Goal: Task Accomplishment & Management: Manage account settings

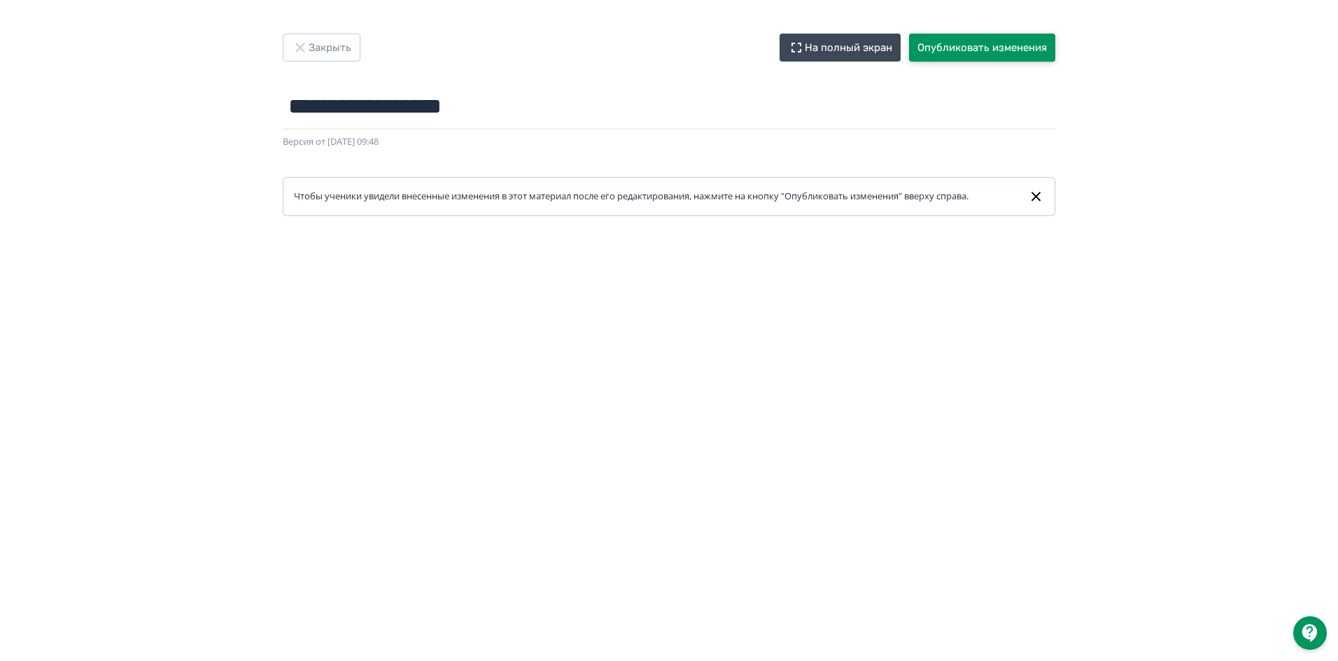
click at [974, 43] on button "Опубликовать изменения" at bounding box center [982, 48] width 146 height 28
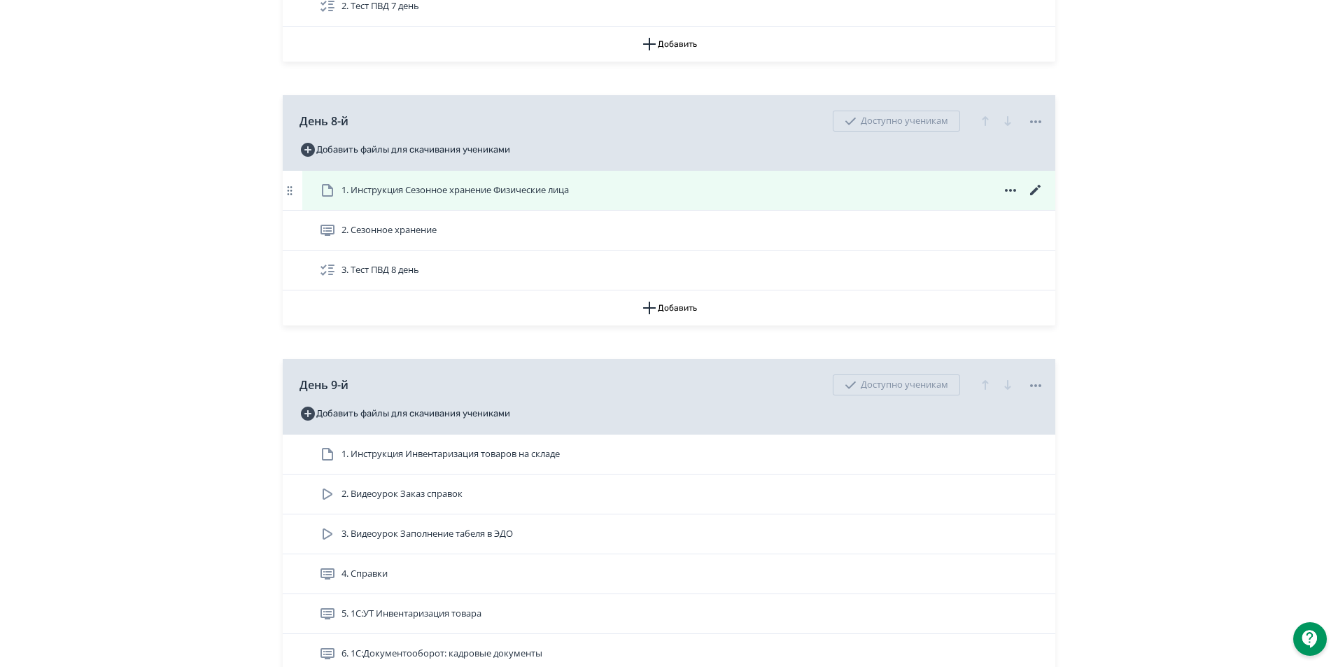
scroll to position [2379, 0]
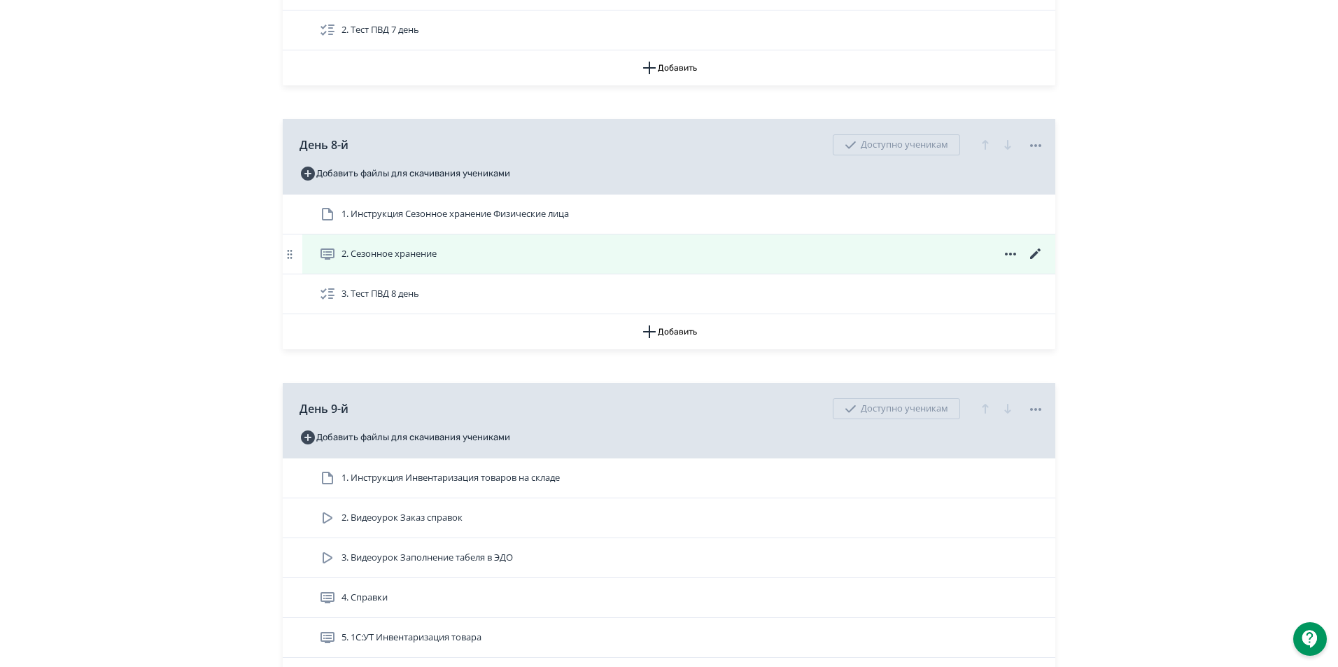
click at [328, 262] on icon at bounding box center [327, 254] width 17 height 17
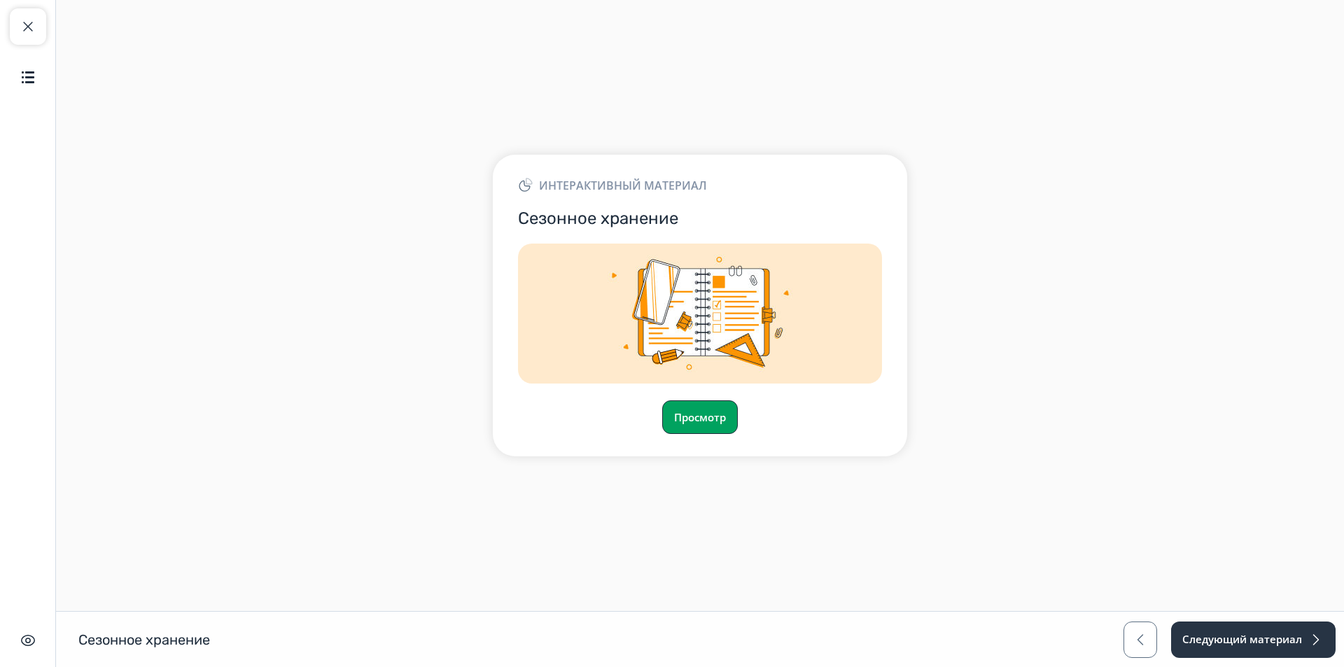
click at [698, 411] on button "Просмотр" at bounding box center [700, 417] width 76 height 34
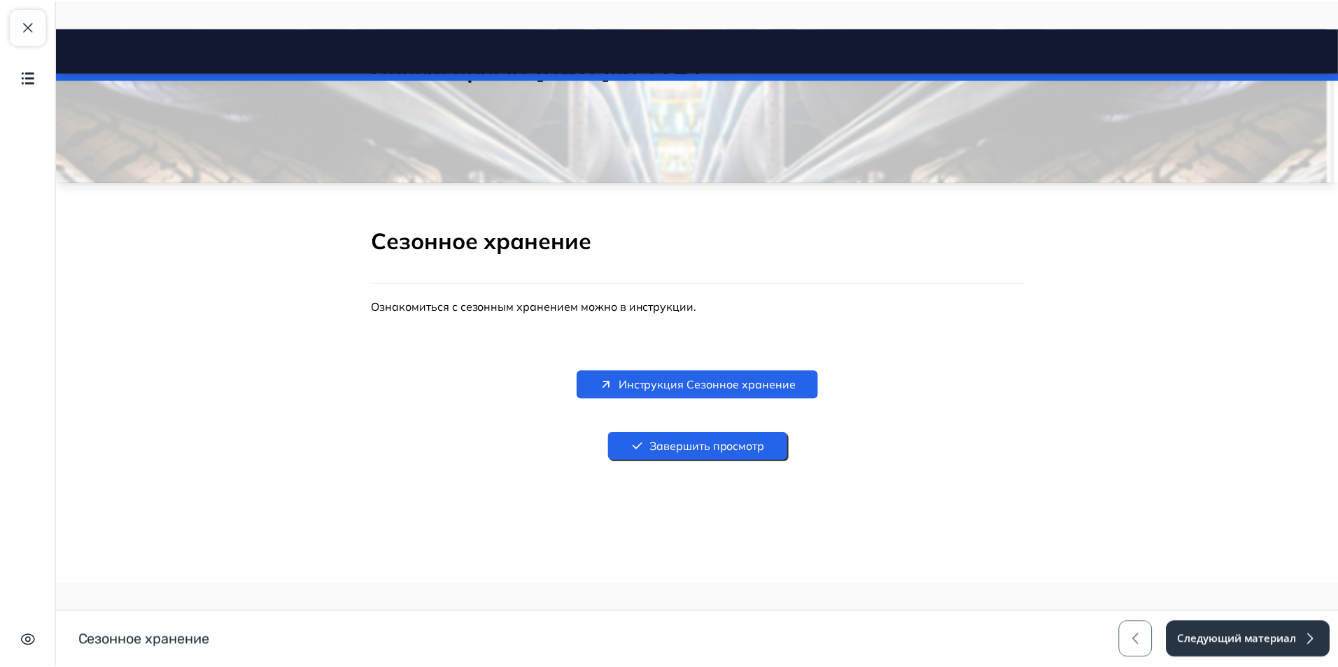
scroll to position [101, 0]
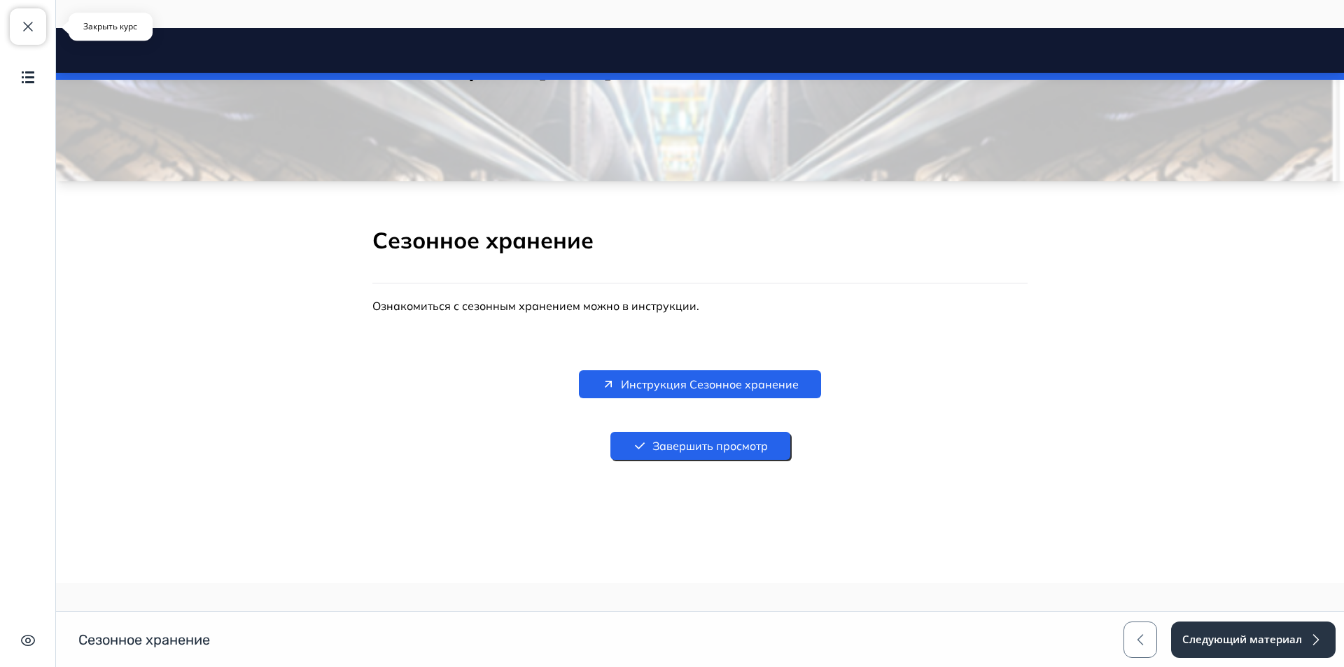
click at [31, 15] on button "Закрыть курс" at bounding box center [28, 26] width 36 height 36
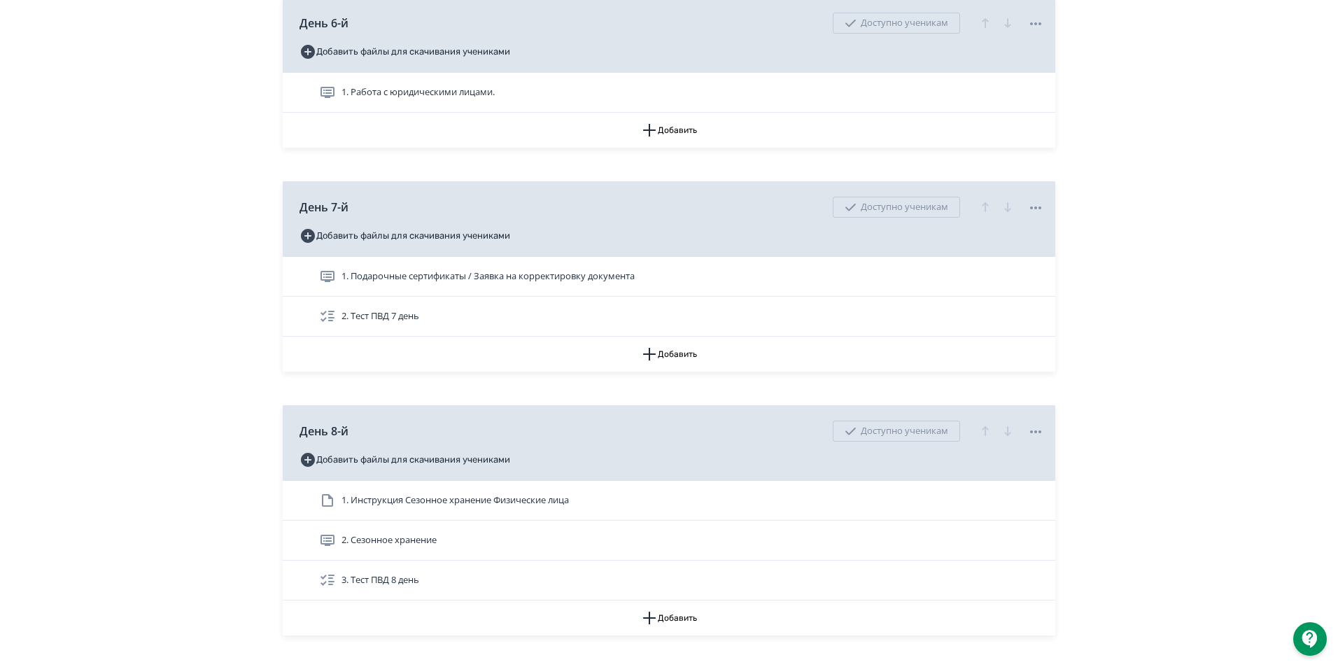
scroll to position [2239, 0]
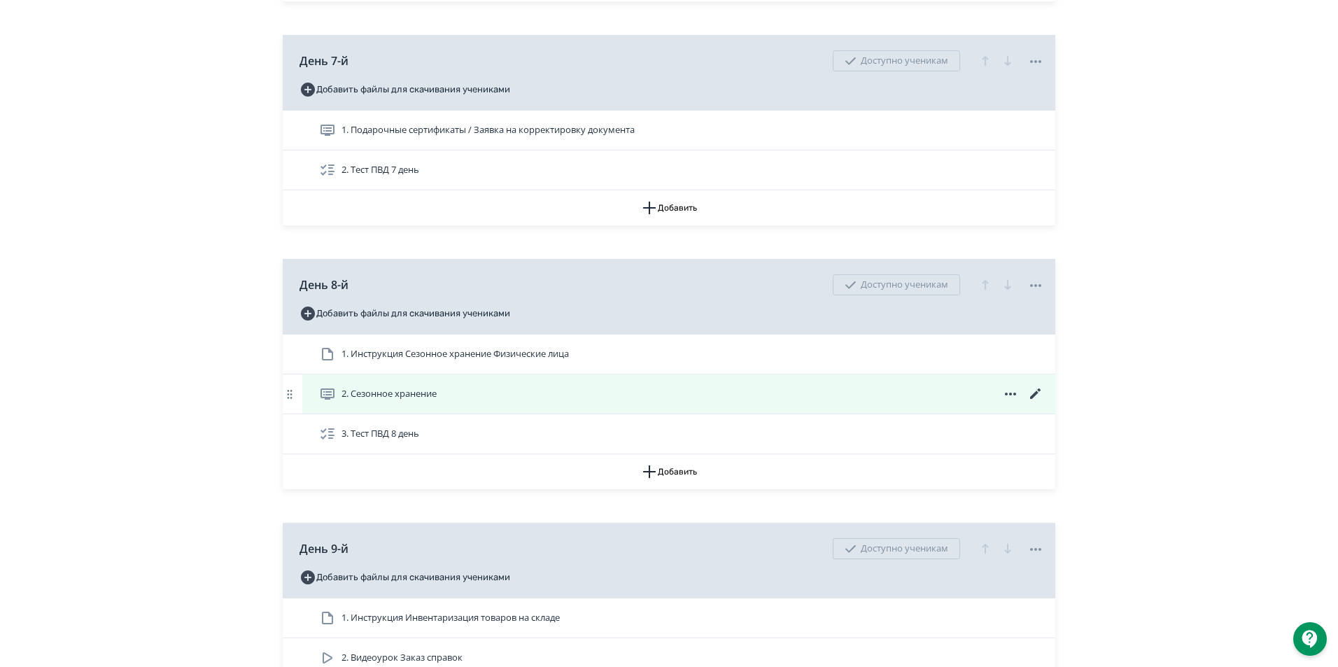
click at [1031, 402] on icon at bounding box center [1035, 394] width 17 height 17
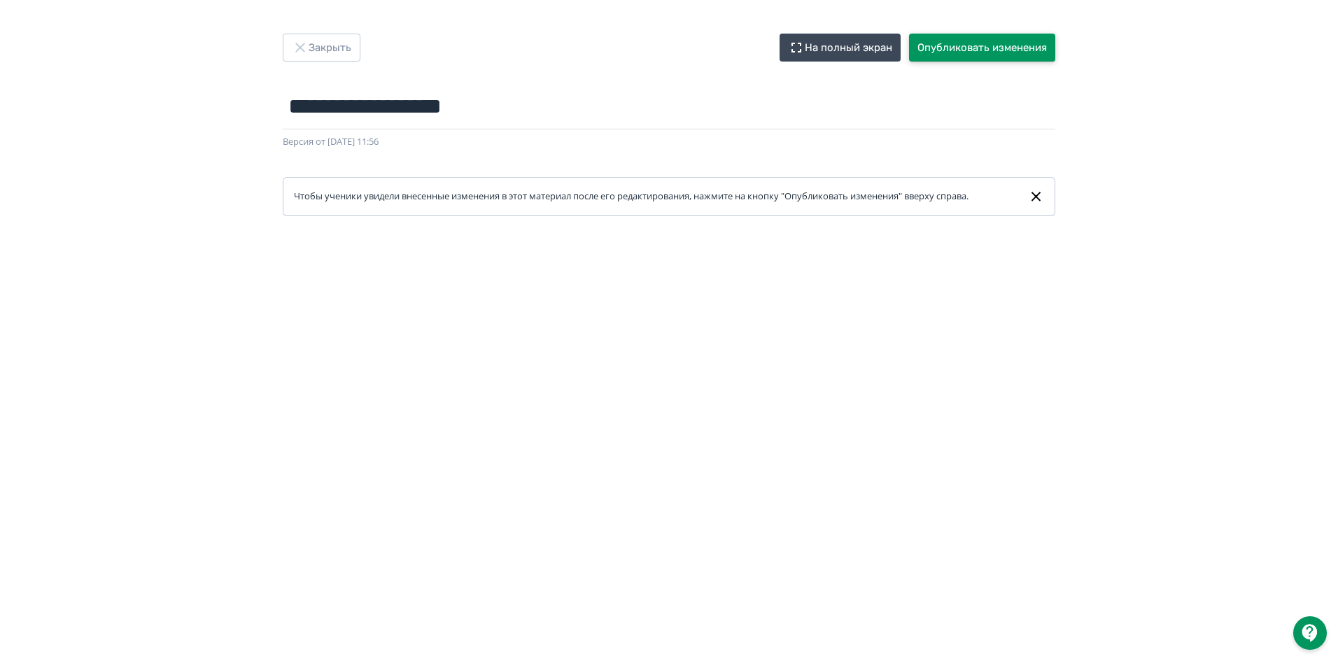
click at [986, 41] on button "Опубликовать изменения" at bounding box center [982, 48] width 146 height 28
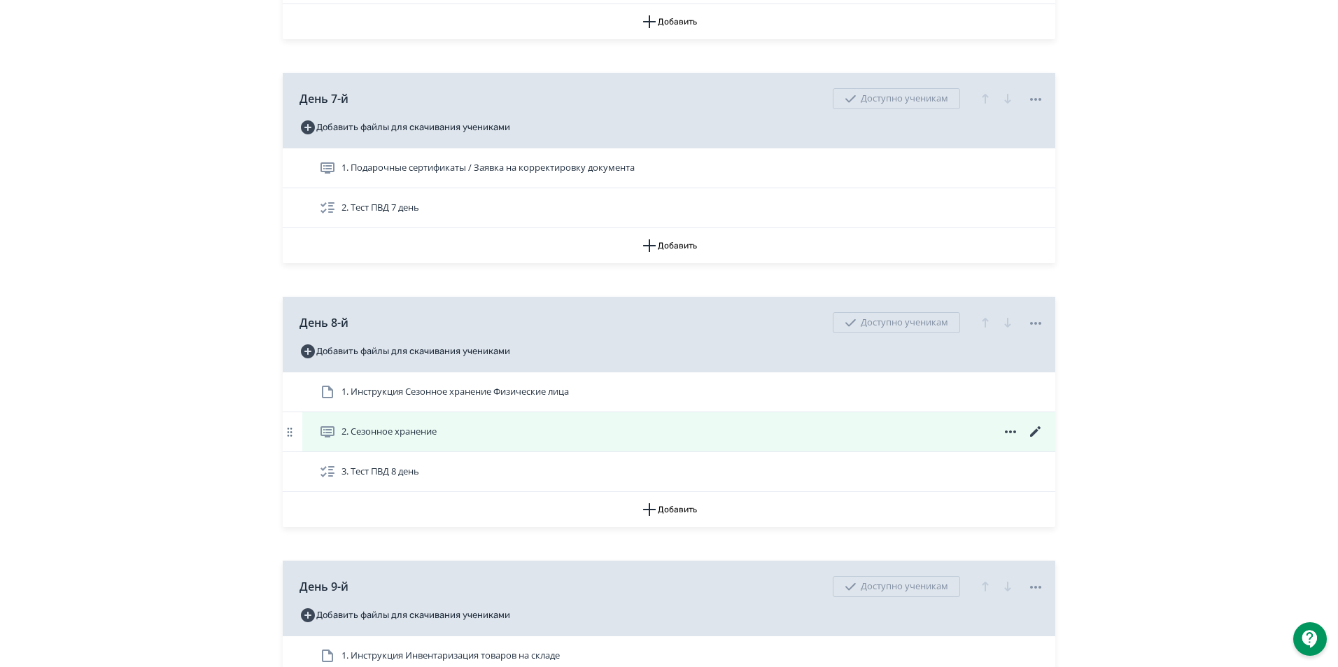
scroll to position [2239, 0]
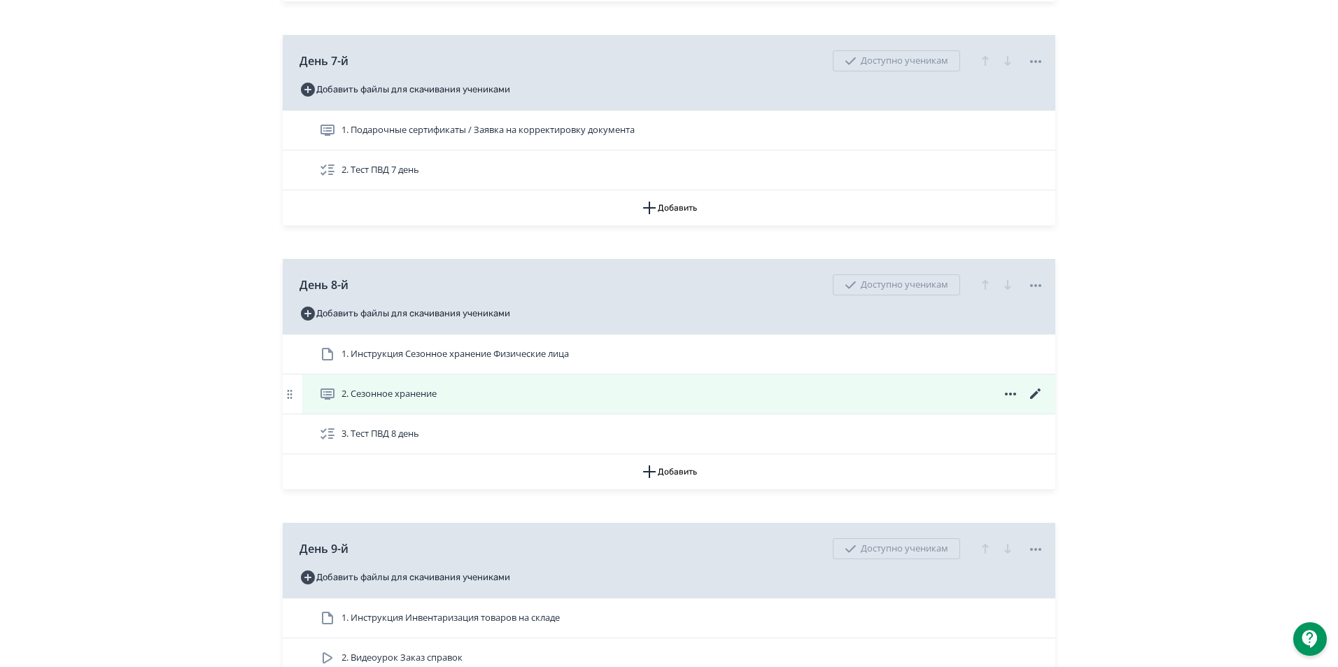
click at [334, 402] on icon at bounding box center [327, 394] width 17 height 17
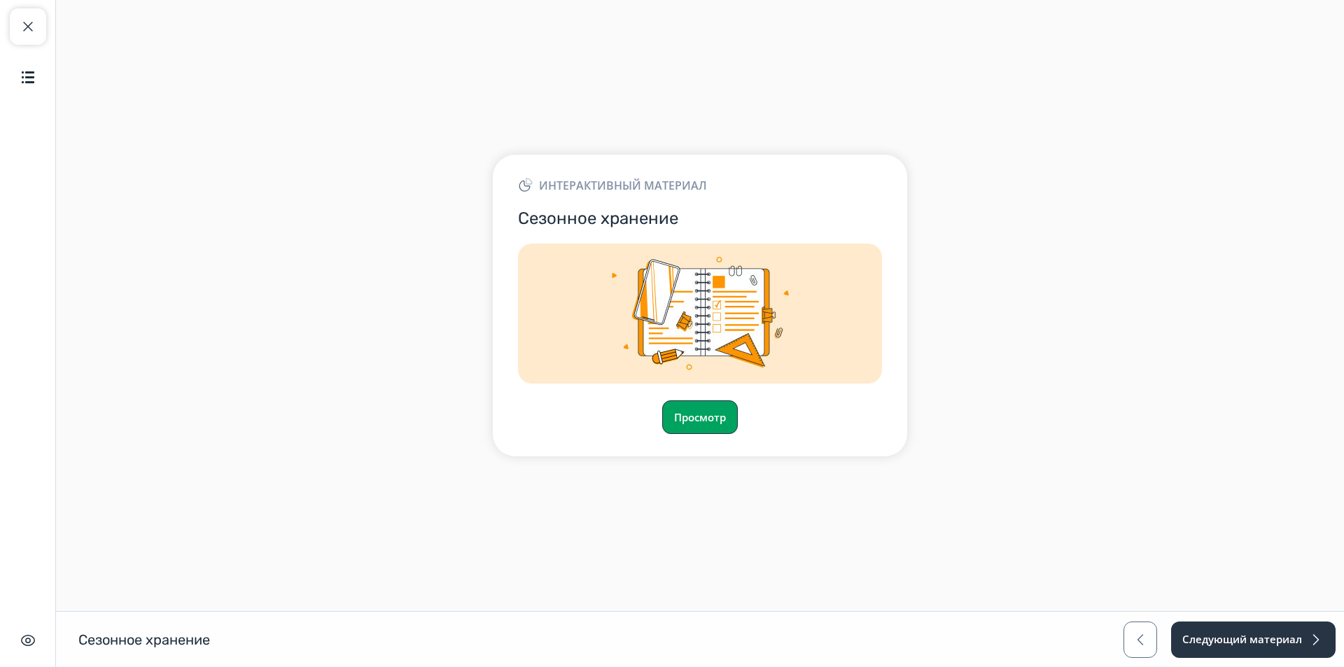
click at [698, 412] on button "Просмотр" at bounding box center [700, 417] width 76 height 34
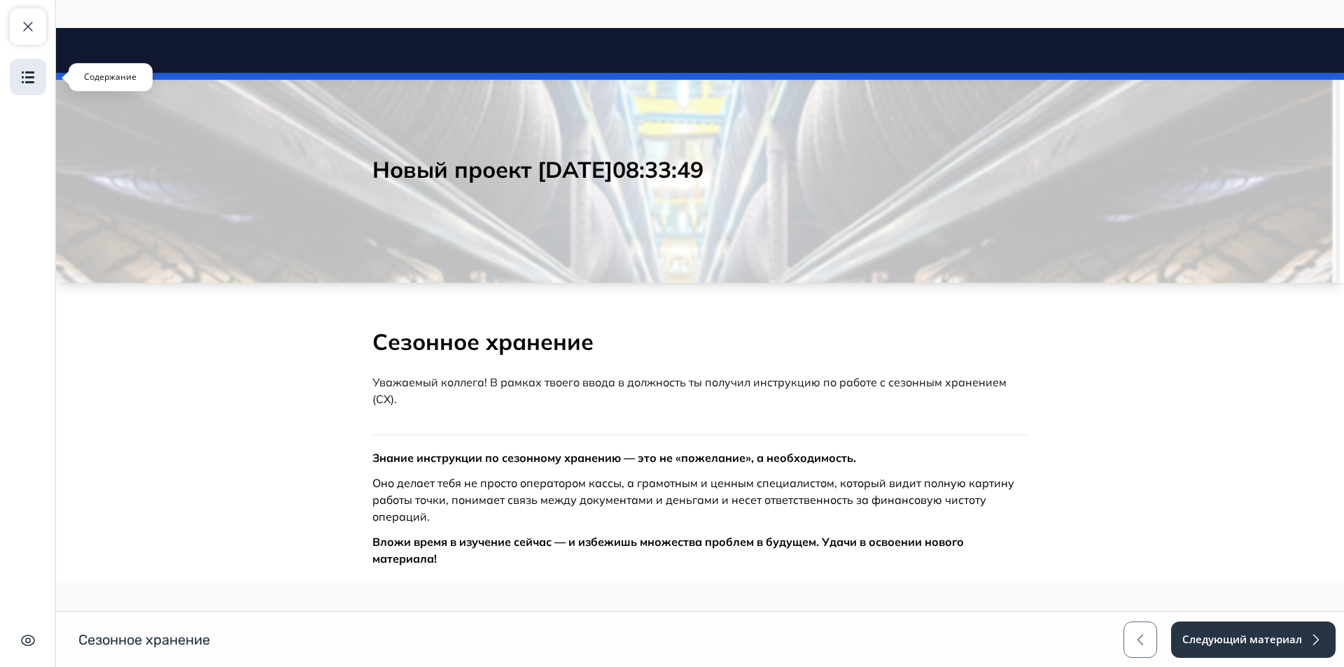
drag, startPoint x: 38, startPoint y: 29, endPoint x: 37, endPoint y: 92, distance: 63.7
click at [38, 80] on div "Закрыть курс Содержание" at bounding box center [28, 51] width 36 height 87
click at [34, 33] on span "button" at bounding box center [28, 26] width 17 height 17
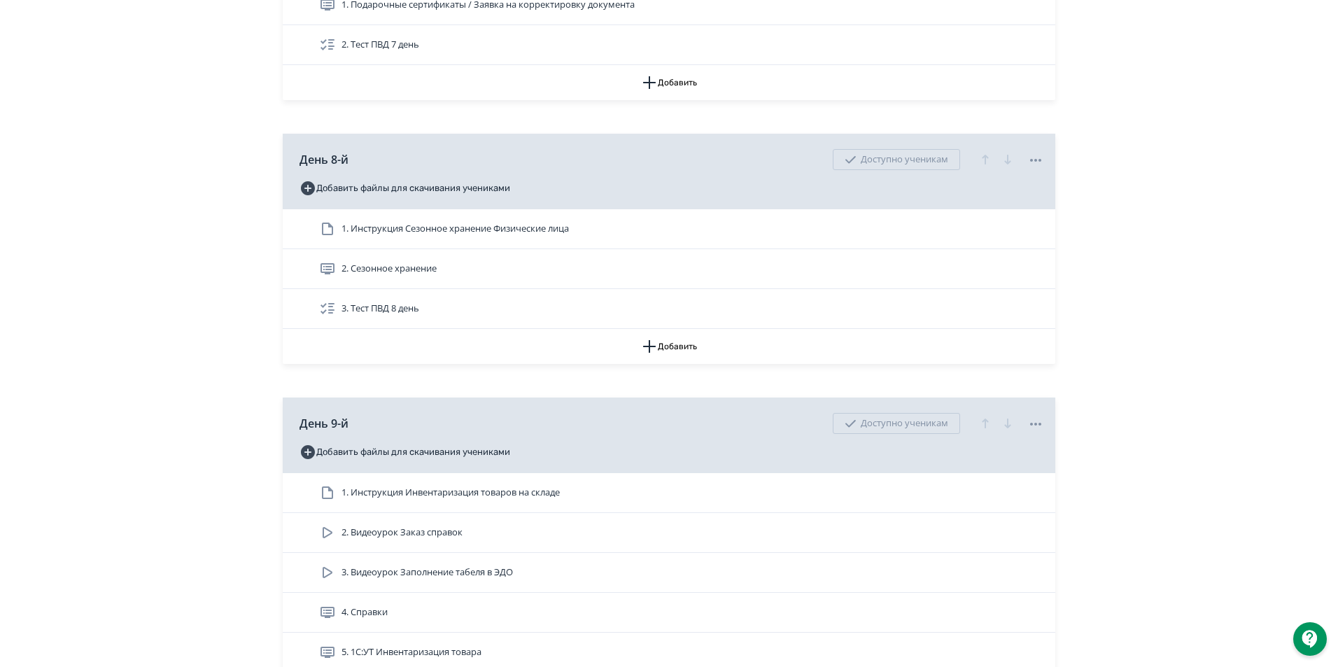
scroll to position [2379, 0]
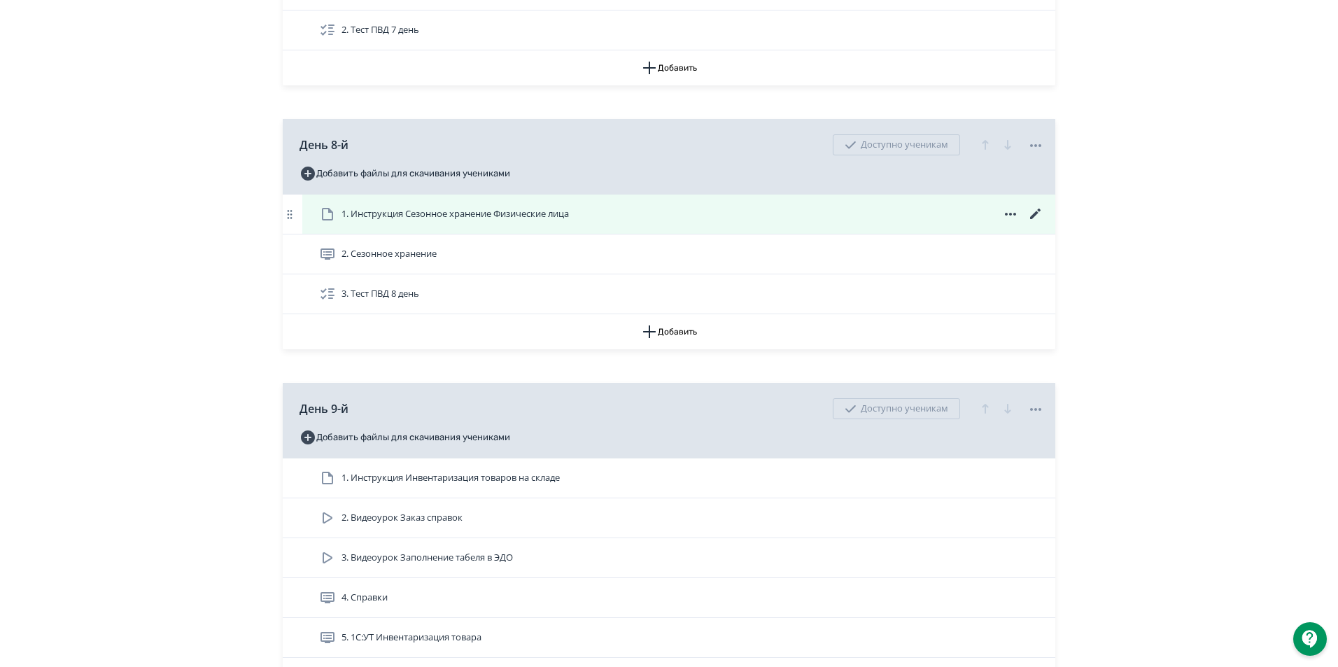
click at [1007, 223] on icon at bounding box center [1010, 214] width 17 height 17
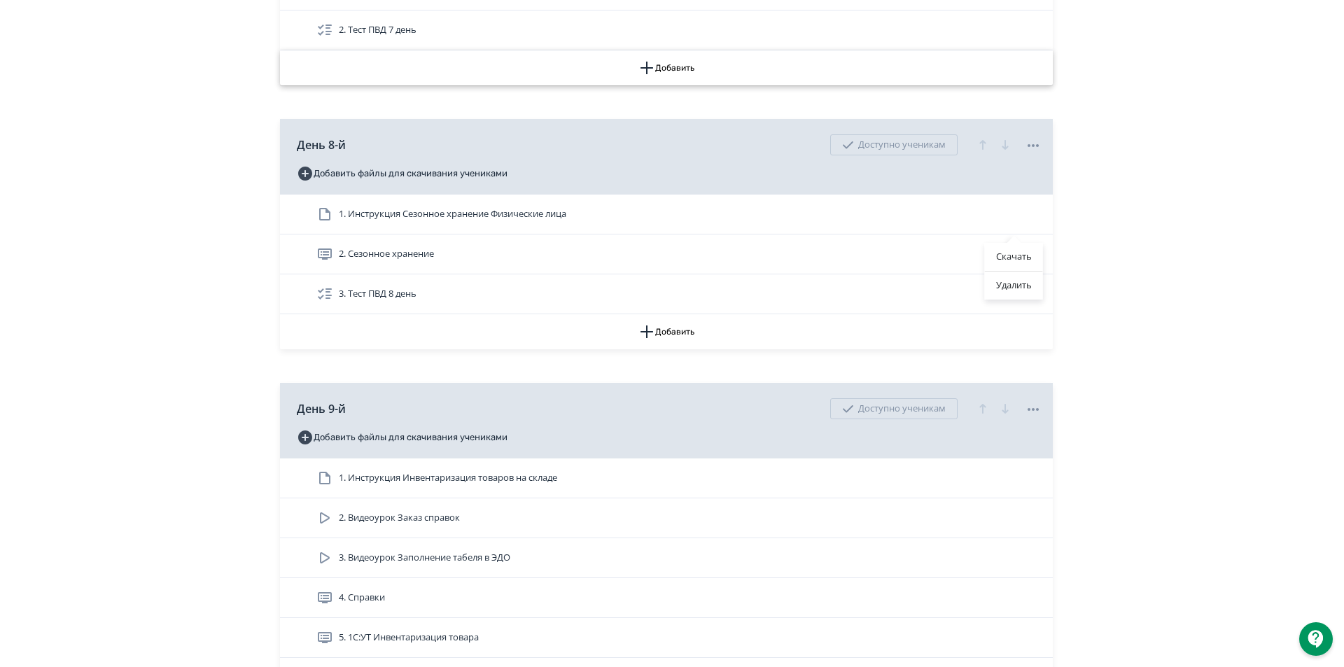
drag, startPoint x: 1019, startPoint y: 289, endPoint x: 719, endPoint y: 73, distance: 369.6
click at [1019, 289] on div "Удалить" at bounding box center [1014, 286] width 58 height 28
